Goal: Obtain resource: Obtain resource

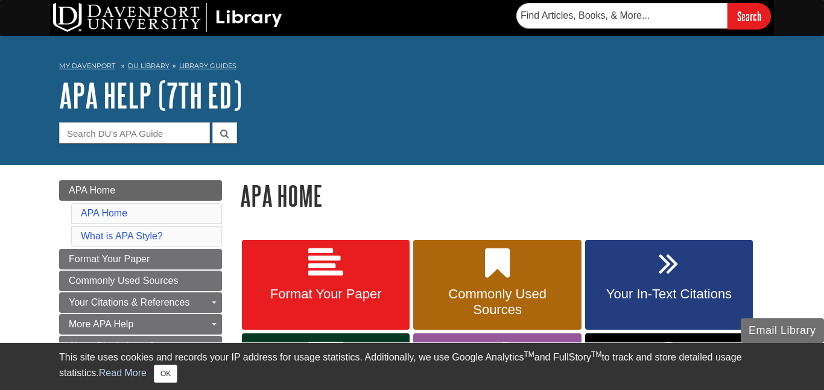
scroll to position [114, 0]
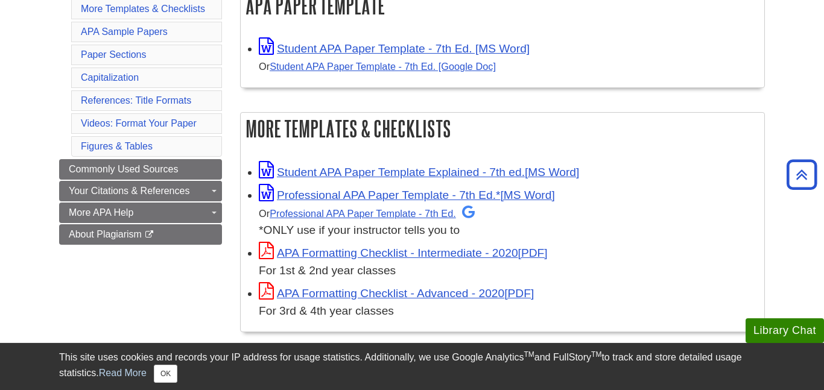
scroll to position [251, 0]
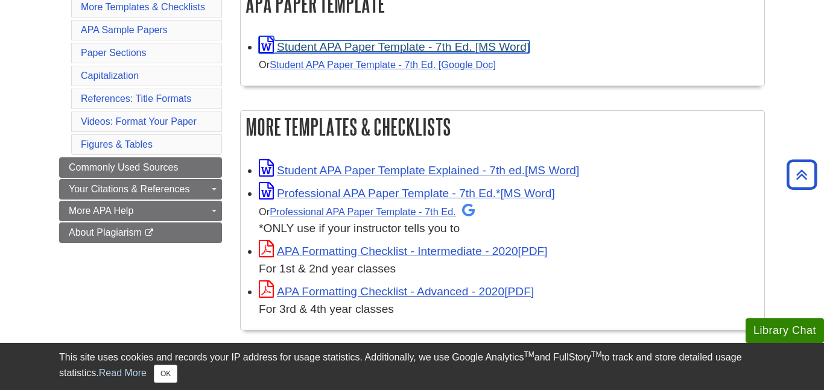
click at [468, 47] on link "Student APA Paper Template - 7th Ed. [MS Word]" at bounding box center [394, 46] width 271 height 13
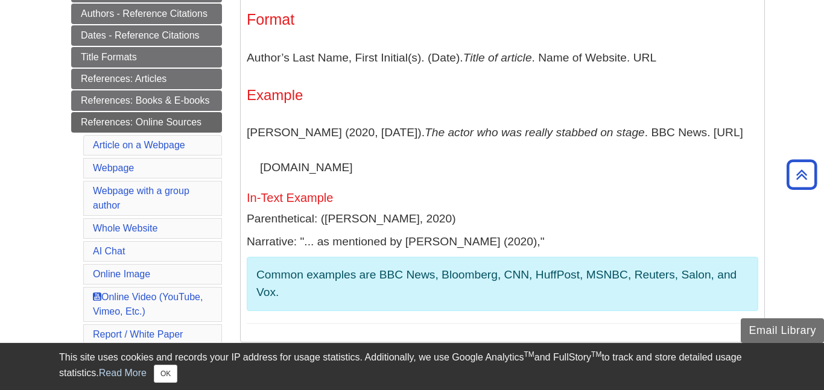
scroll to position [293, 0]
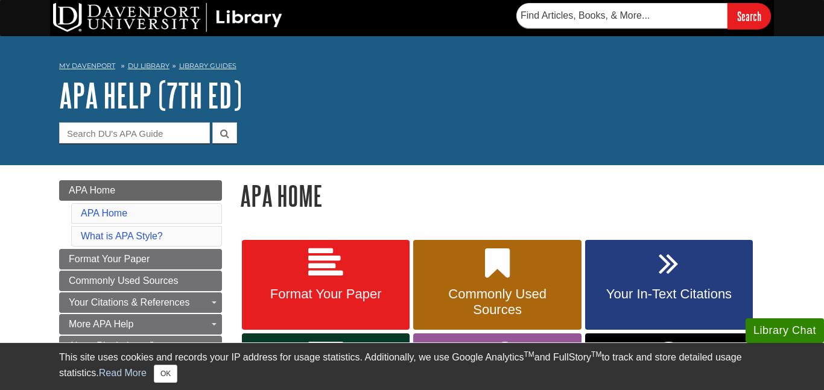
scroll to position [44, 0]
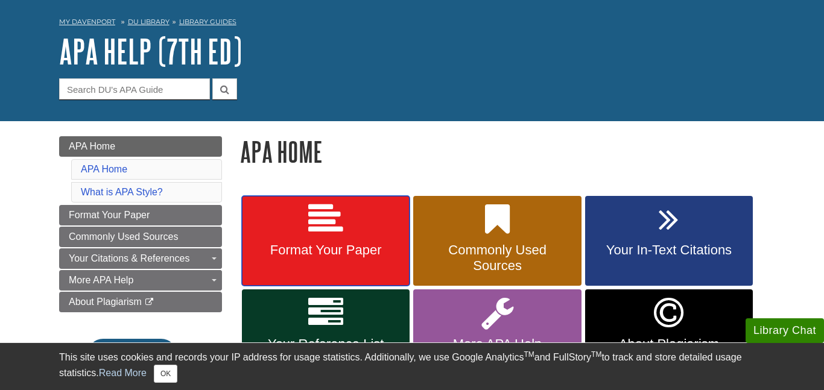
click at [355, 261] on link "Format Your Paper" at bounding box center [326, 241] width 168 height 90
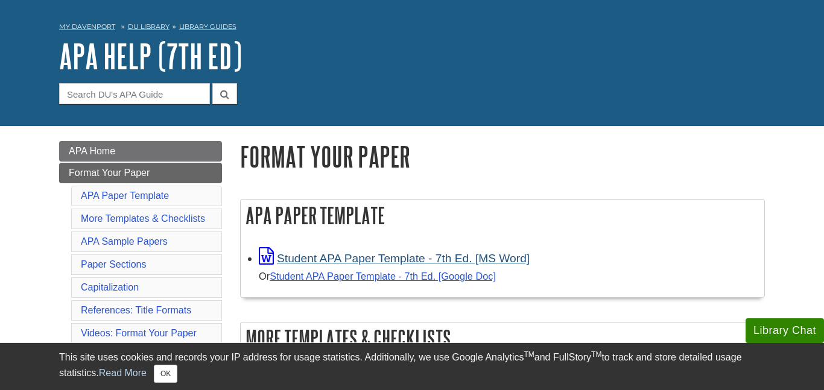
scroll to position [43, 0]
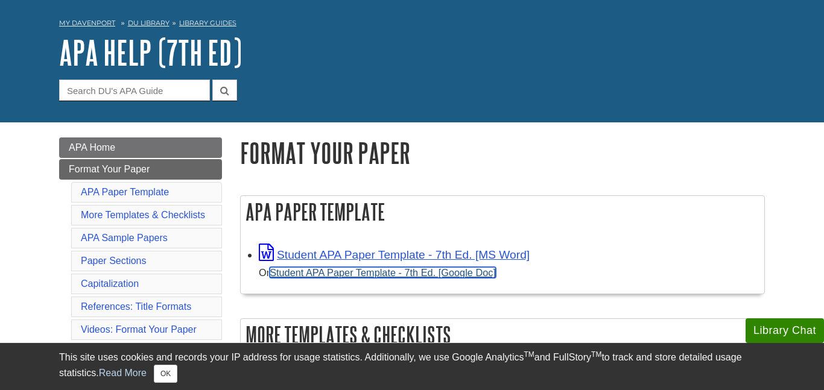
click at [358, 273] on link "Student APA Paper Template - 7th Ed. [Google Doc]" at bounding box center [382, 272] width 226 height 11
